Goal: Use online tool/utility: Use online tool/utility

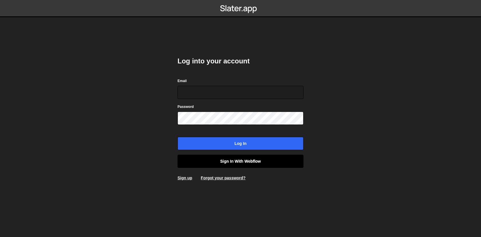
type input "[EMAIL_ADDRESS][DOMAIN_NAME]"
click at [234, 164] on link "Sign in with Webflow" at bounding box center [241, 160] width 126 height 13
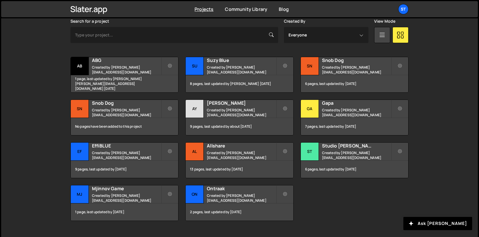
scroll to position [186, 0]
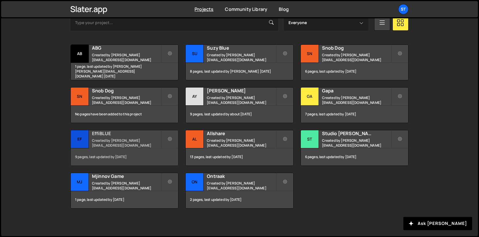
click at [117, 144] on small "Created by lucas@studioelias.fr" at bounding box center [126, 143] width 69 height 10
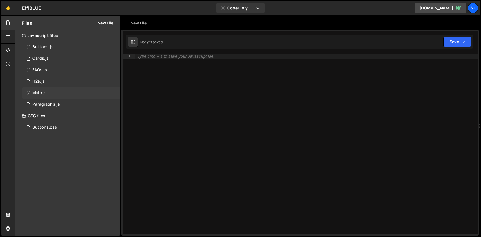
click at [48, 91] on div "1 Main.js 0" at bounding box center [71, 92] width 98 height 11
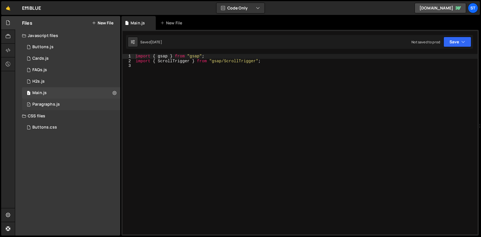
click at [57, 103] on div "Paragraphs.js" at bounding box center [45, 104] width 27 height 5
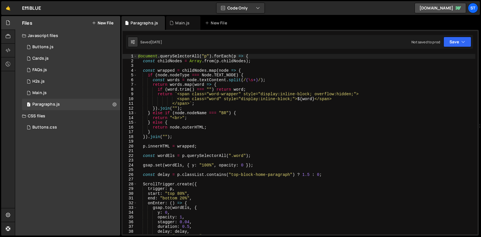
type textarea "<span class="word" style="display:inline-block;">${word}</span>"
click at [238, 97] on div "document . querySelectorAll ( "p" ) . forEach ( p => { const childNodes = Array…" at bounding box center [306, 149] width 338 height 190
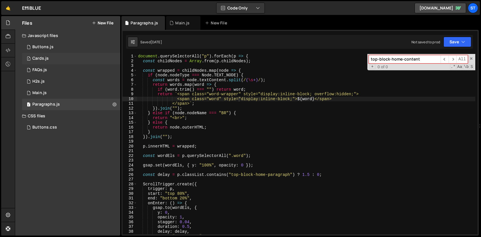
type input "top-block-home-content"
click at [76, 56] on div "1 Cards.js 0" at bounding box center [71, 58] width 98 height 11
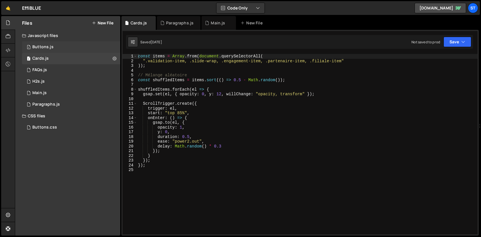
click at [73, 47] on div "1 Buttons.js 0" at bounding box center [71, 46] width 98 height 11
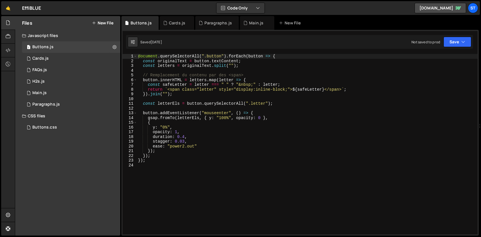
type textarea "{"
click at [226, 122] on div "document . querySelectorAll ( ".button" ) . forEach ( button => { const origina…" at bounding box center [307, 149] width 341 height 190
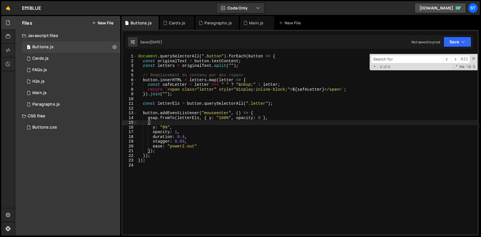
type input "top-block-home-content"
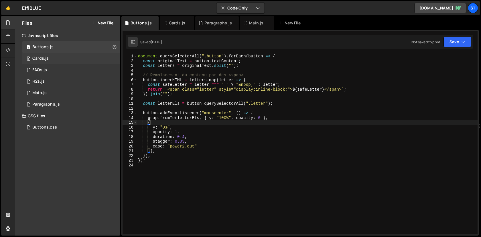
click at [67, 55] on div "1 Cards.js 0" at bounding box center [71, 58] width 98 height 11
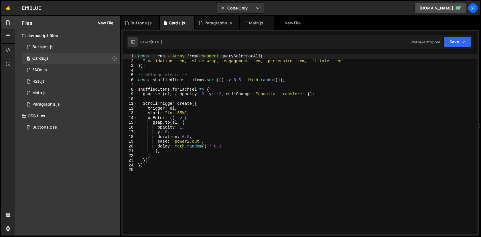
type textarea "onEnter: () => {"
click at [218, 119] on div "const items = Array . from ( document . querySelectorAll ( ".validation-item, .…" at bounding box center [307, 149] width 341 height 190
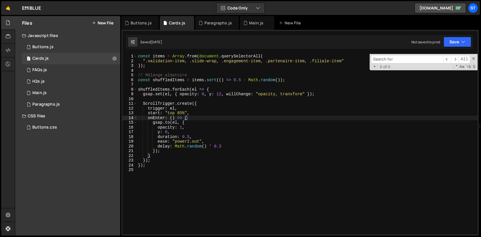
type input "top-block-home-content"
